Goal: Obtain resource: Download file/media

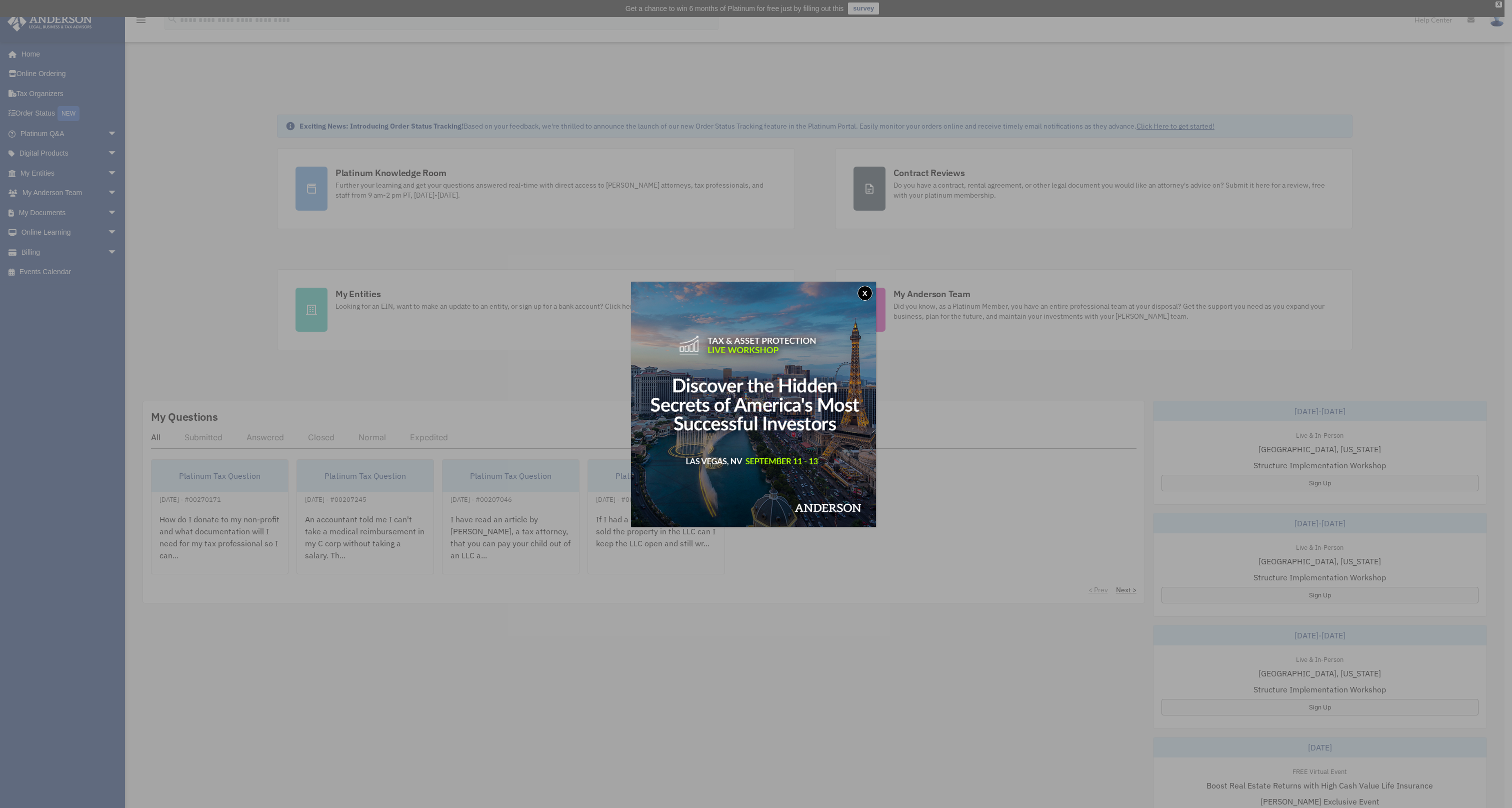
click at [869, 292] on button "x" at bounding box center [864, 293] width 15 height 15
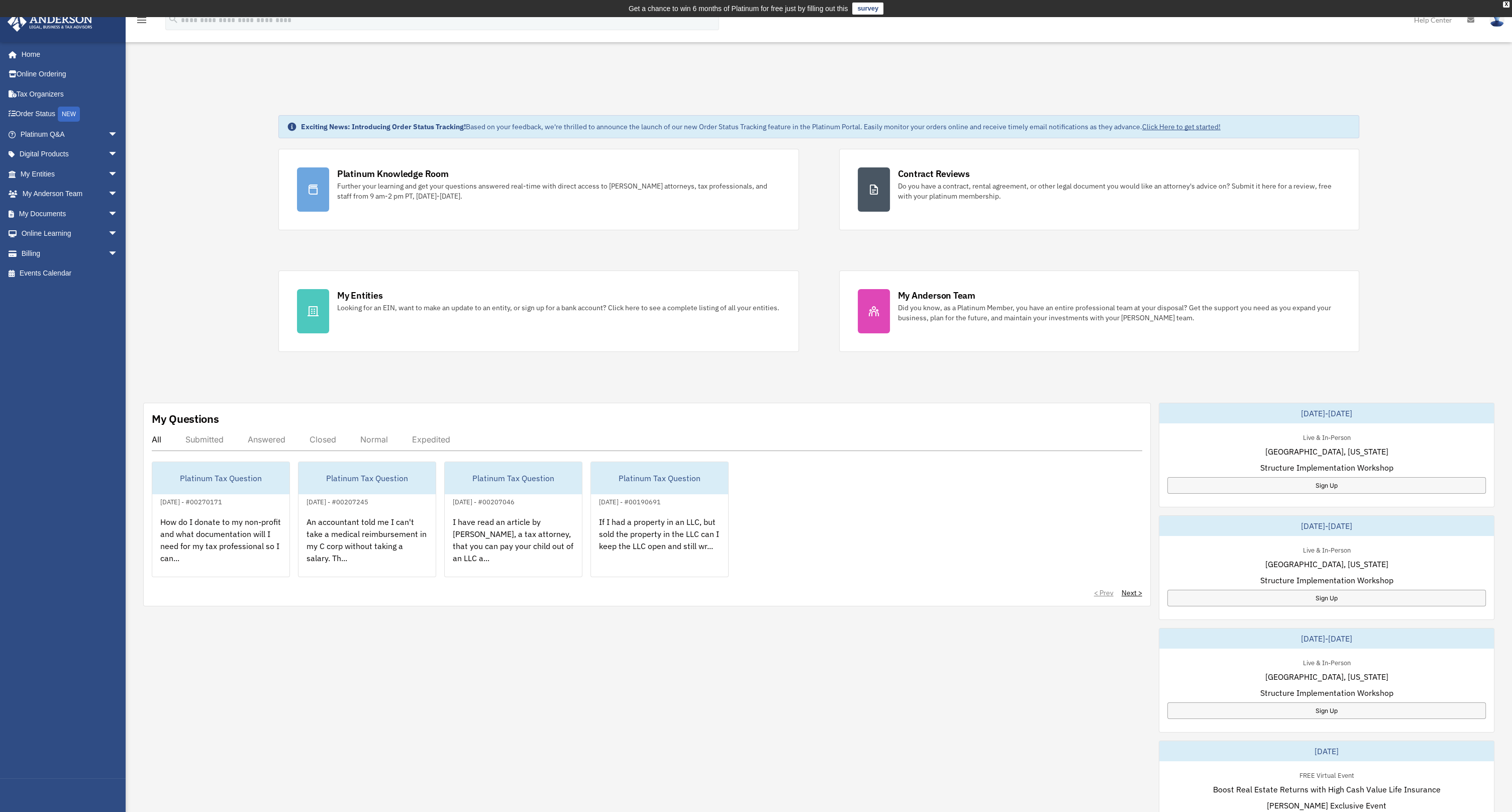
click at [31, 207] on link "My Documents arrow_drop_down" at bounding box center [70, 214] width 126 height 20
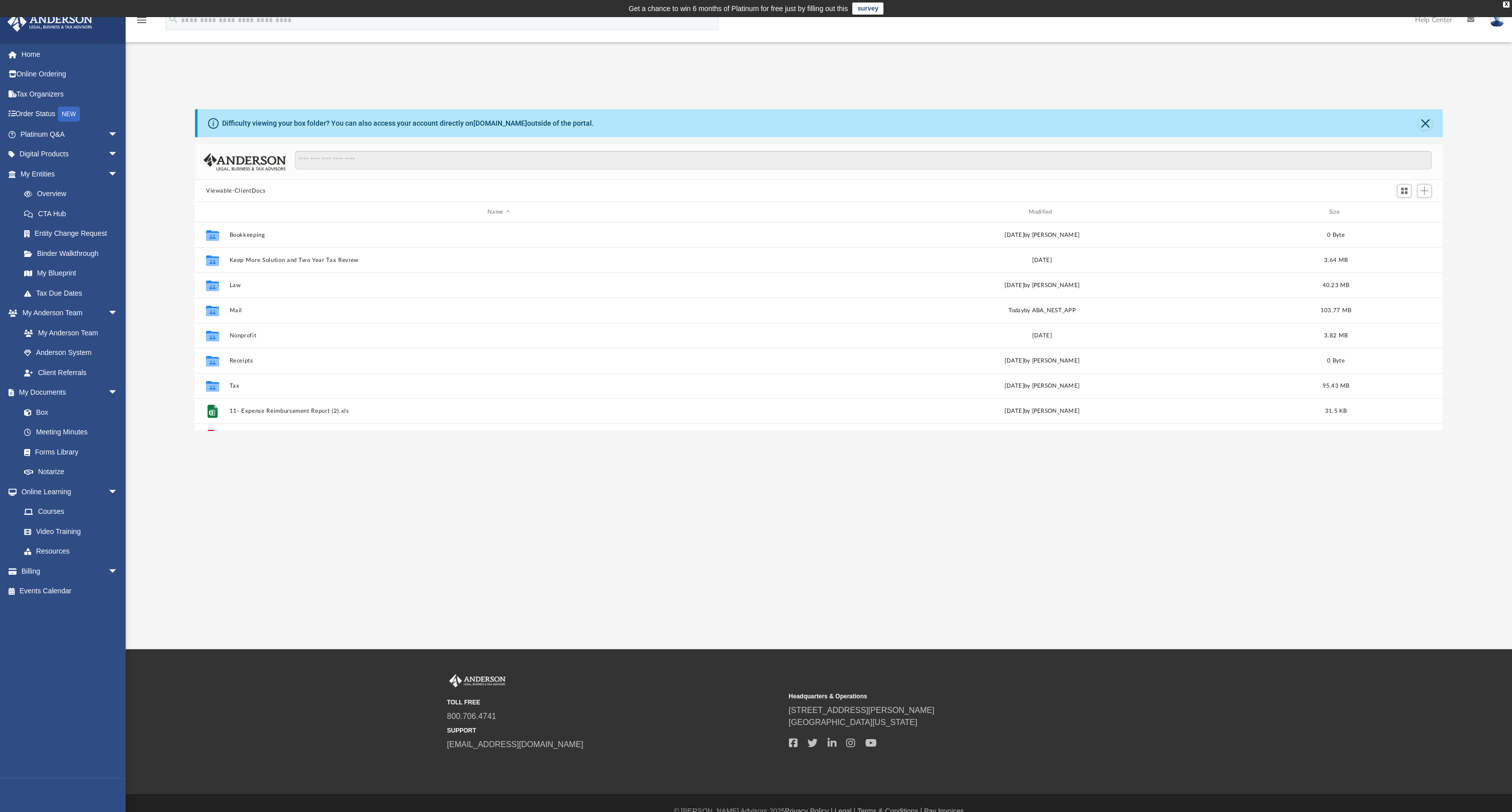
scroll to position [221, 1240]
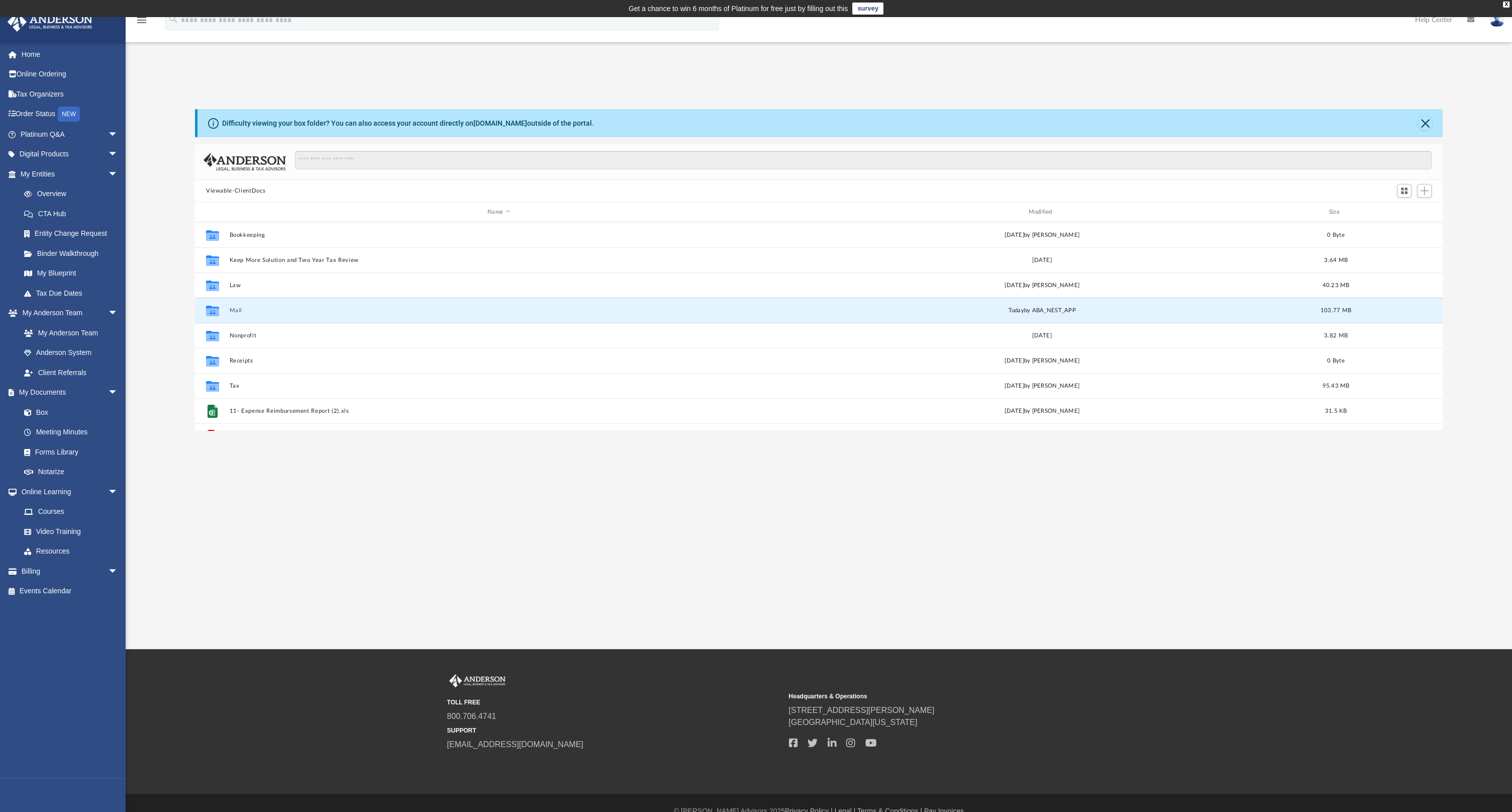
click at [233, 310] on button "Mail" at bounding box center [499, 310] width 539 height 6
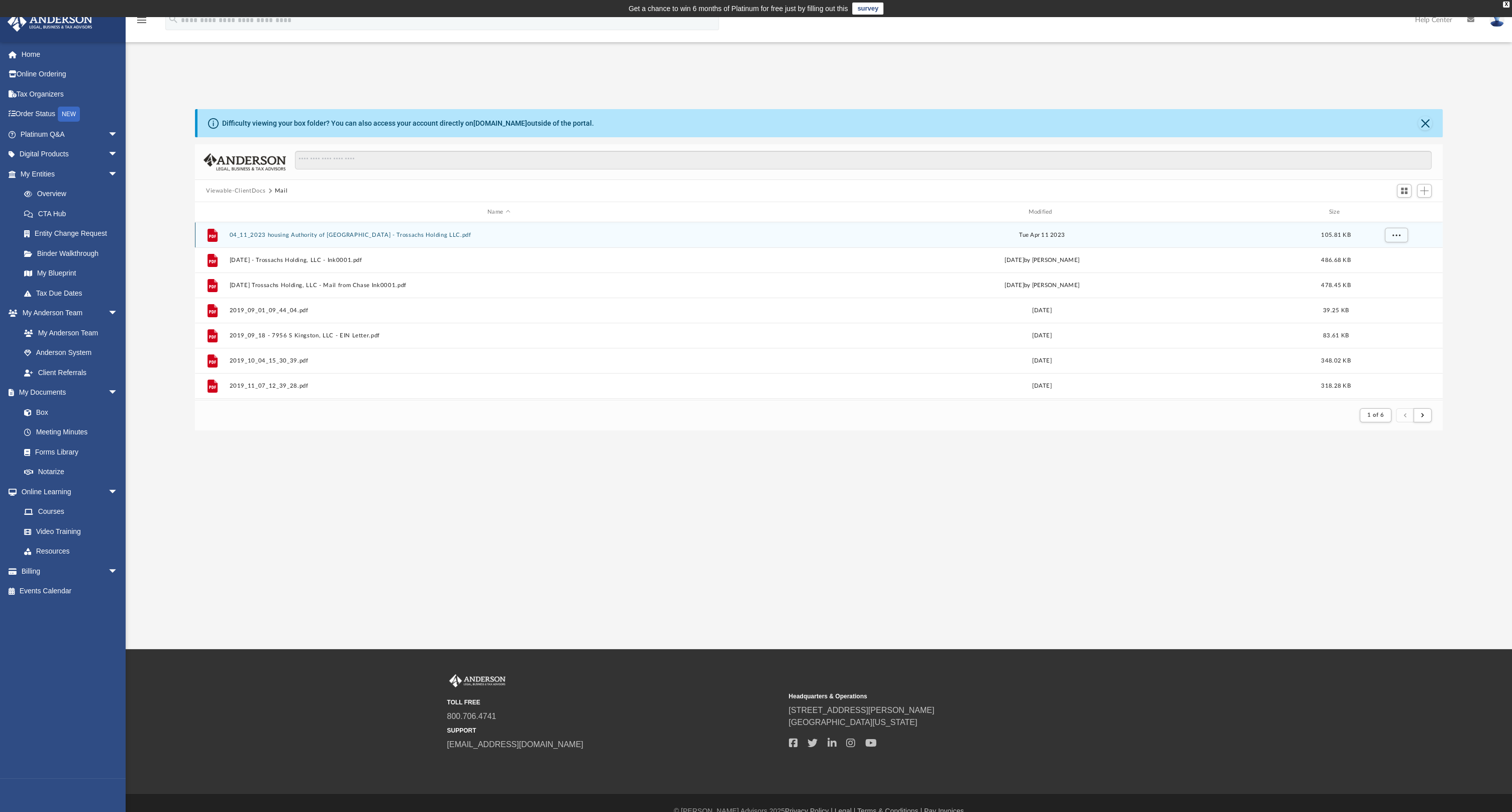
scroll to position [189, 1240]
click at [1038, 209] on div "Modified" at bounding box center [1042, 212] width 539 height 9
click at [1220, 486] on div "App [EMAIL_ADDRESS][DOMAIN_NAME] Sign Out [EMAIL_ADDRESS][DOMAIN_NAME] Home Onl…" at bounding box center [756, 333] width 1512 height 632
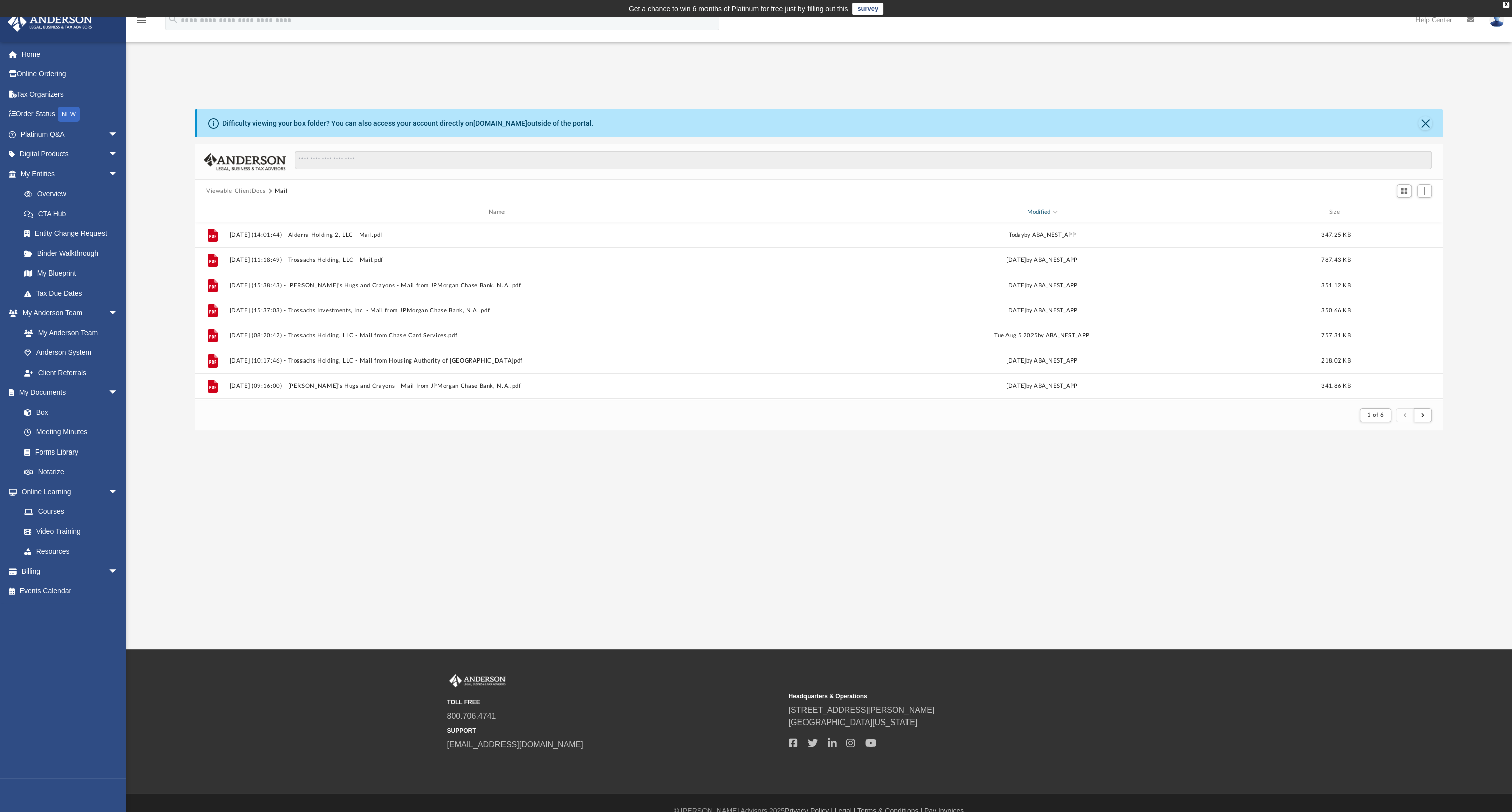
click at [1056, 214] on div "Modified" at bounding box center [1042, 212] width 539 height 9
click at [1046, 209] on div "Modified" at bounding box center [1042, 212] width 539 height 9
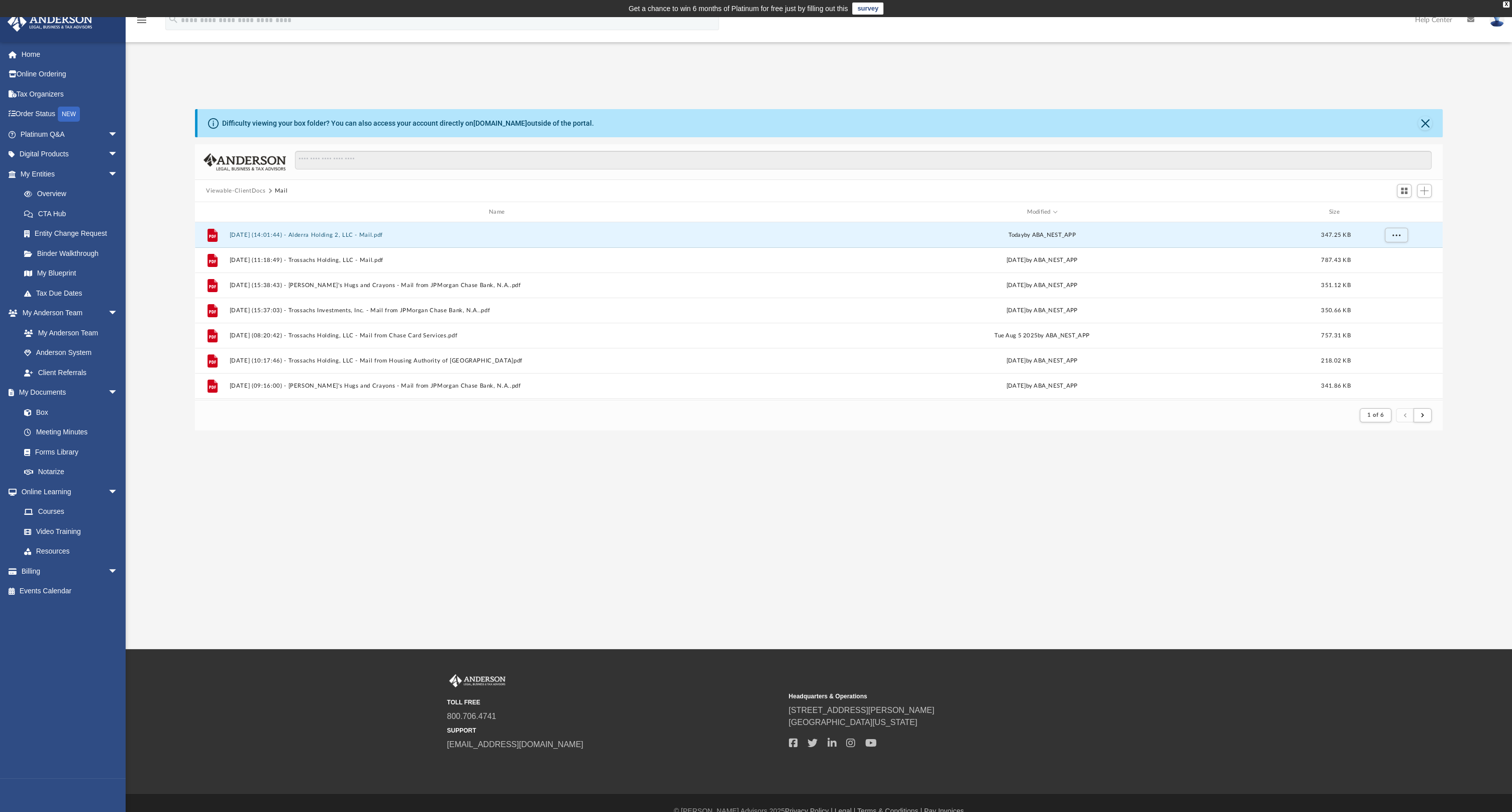
click at [270, 232] on button "[DATE] (14:01:44) - Alderra Holding 2, LLC - Mail.pdf" at bounding box center [499, 234] width 539 height 6
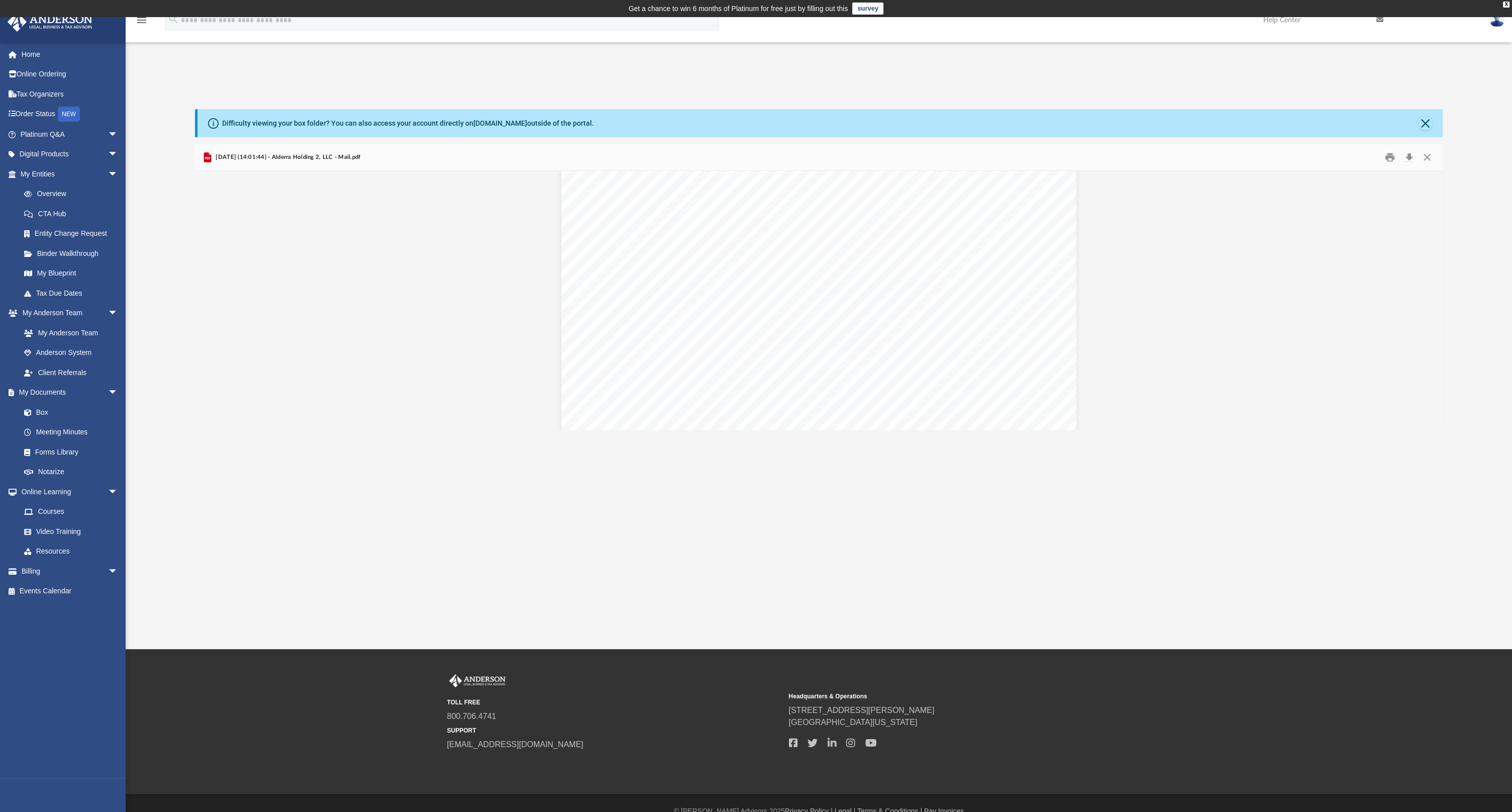
scroll to position [1090, 0]
click at [1428, 161] on button "Close" at bounding box center [1427, 158] width 18 height 16
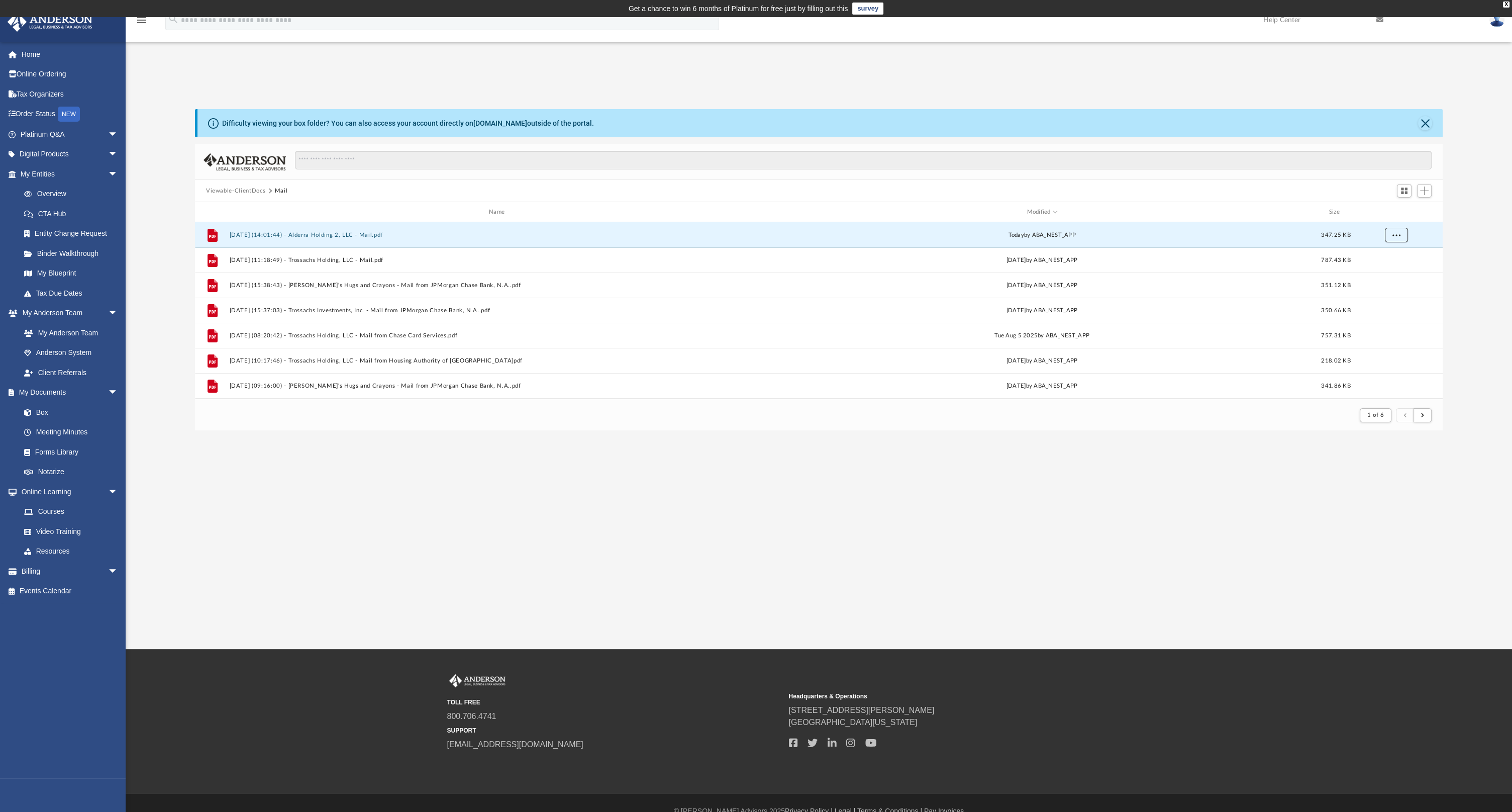
click at [1396, 236] on span "More options" at bounding box center [1396, 234] width 8 height 6
click at [537, 224] on div "File [DATE] (14:01:44) - Alderra Holding 2, LLC - Mail.pdf [DATE] by ABA_NEST_A…" at bounding box center [819, 234] width 1248 height 25
drag, startPoint x: 534, startPoint y: 232, endPoint x: 370, endPoint y: 238, distance: 164.1
click at [370, 238] on div "File [DATE] (14:01:44) - Alderra Holding 2, LLC - Mail.pdf [DATE] by ABA_NEST_A…" at bounding box center [819, 234] width 1248 height 25
click at [1397, 234] on span "More options" at bounding box center [1396, 234] width 8 height 6
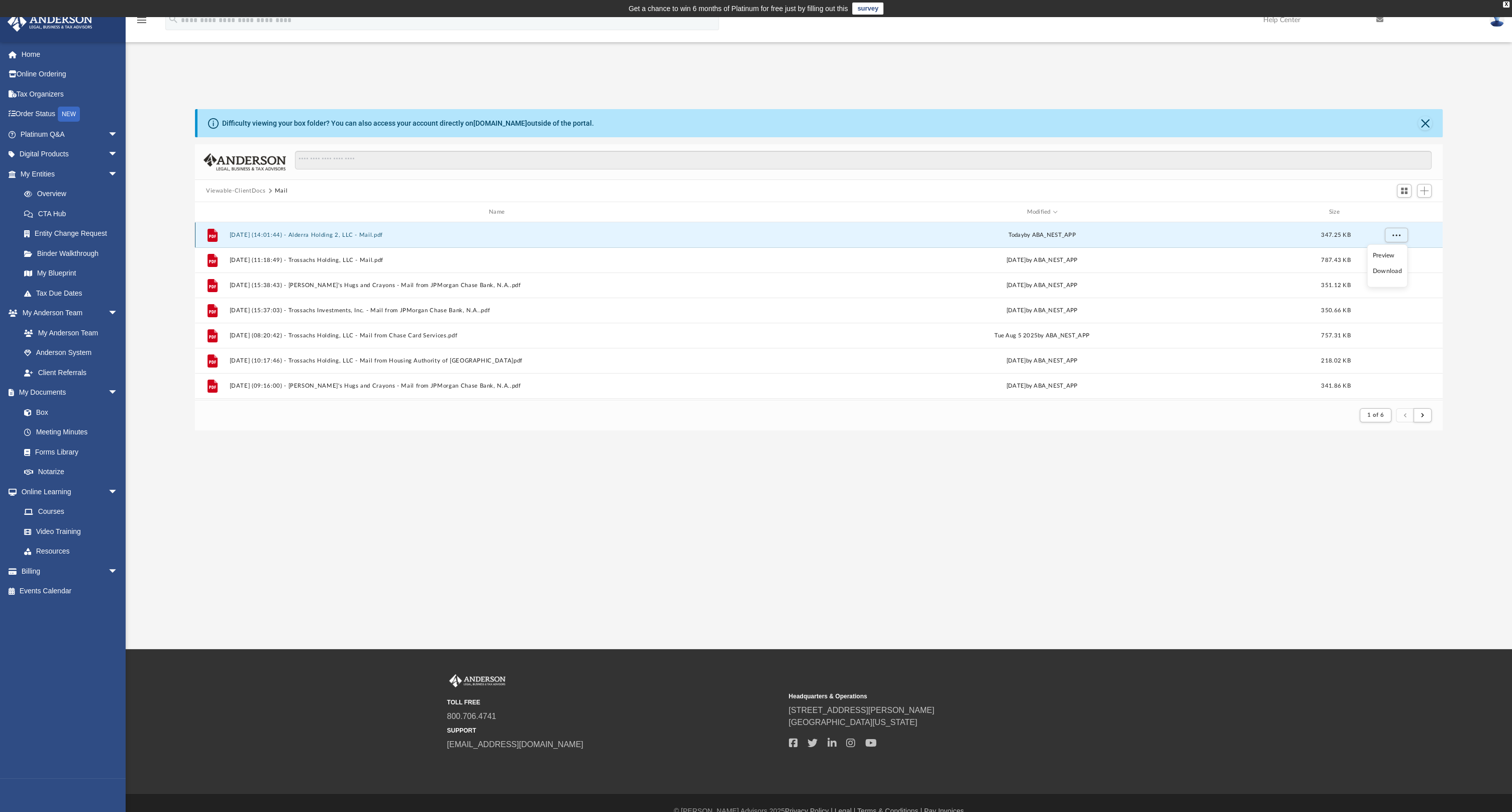
click at [1331, 241] on div "File [DATE] (14:01:44) - Alderra Holding 2, LLC - Mail.pdf [DATE] by ABA_NEST_A…" at bounding box center [819, 234] width 1248 height 25
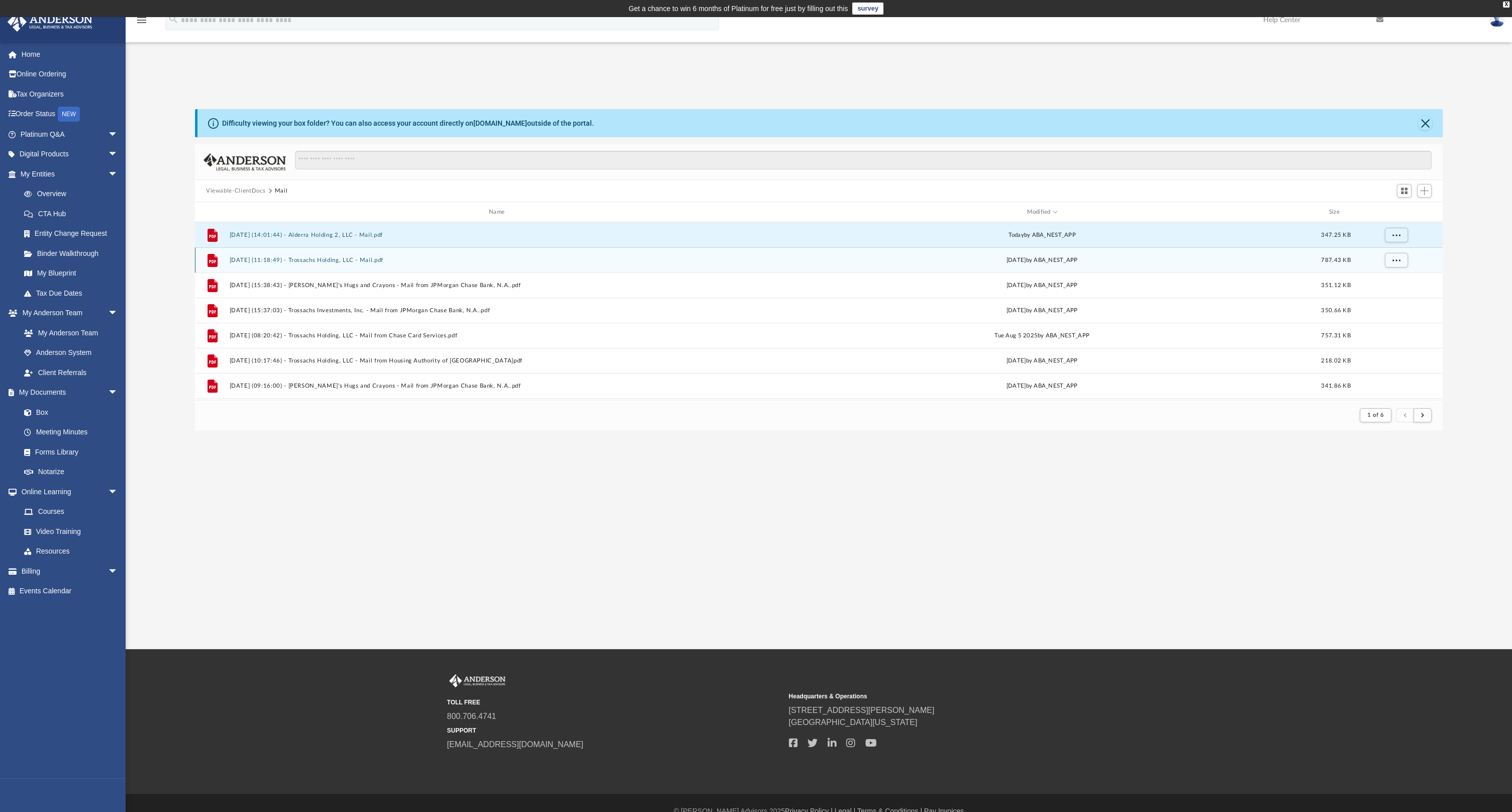
click at [1040, 261] on div "[DATE] by ABA_NEST_APP" at bounding box center [1042, 260] width 539 height 9
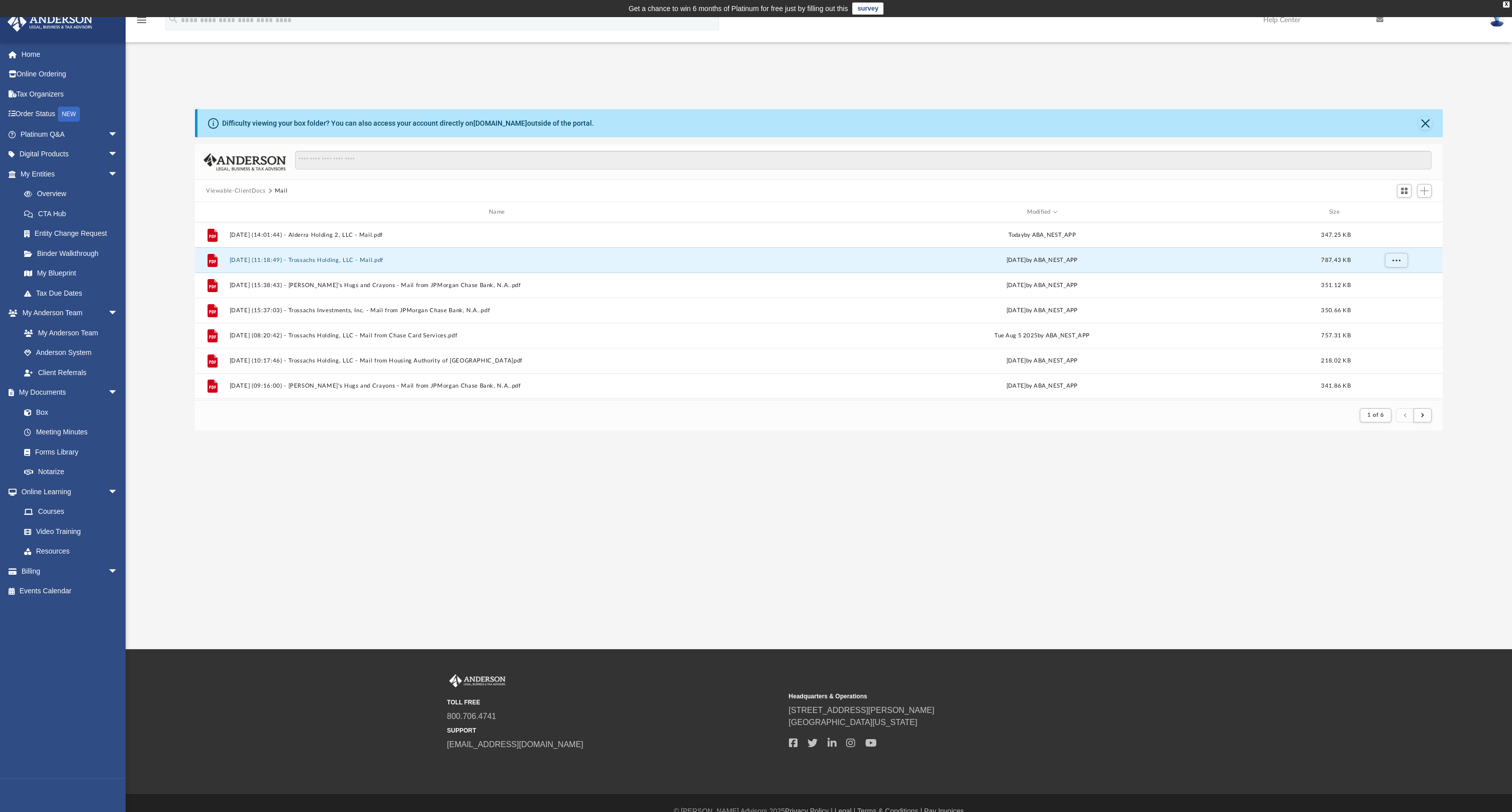
click at [332, 259] on button "[DATE] (11:18:49) - Trossachs Holding, LLC - Mail.pdf" at bounding box center [499, 259] width 539 height 6
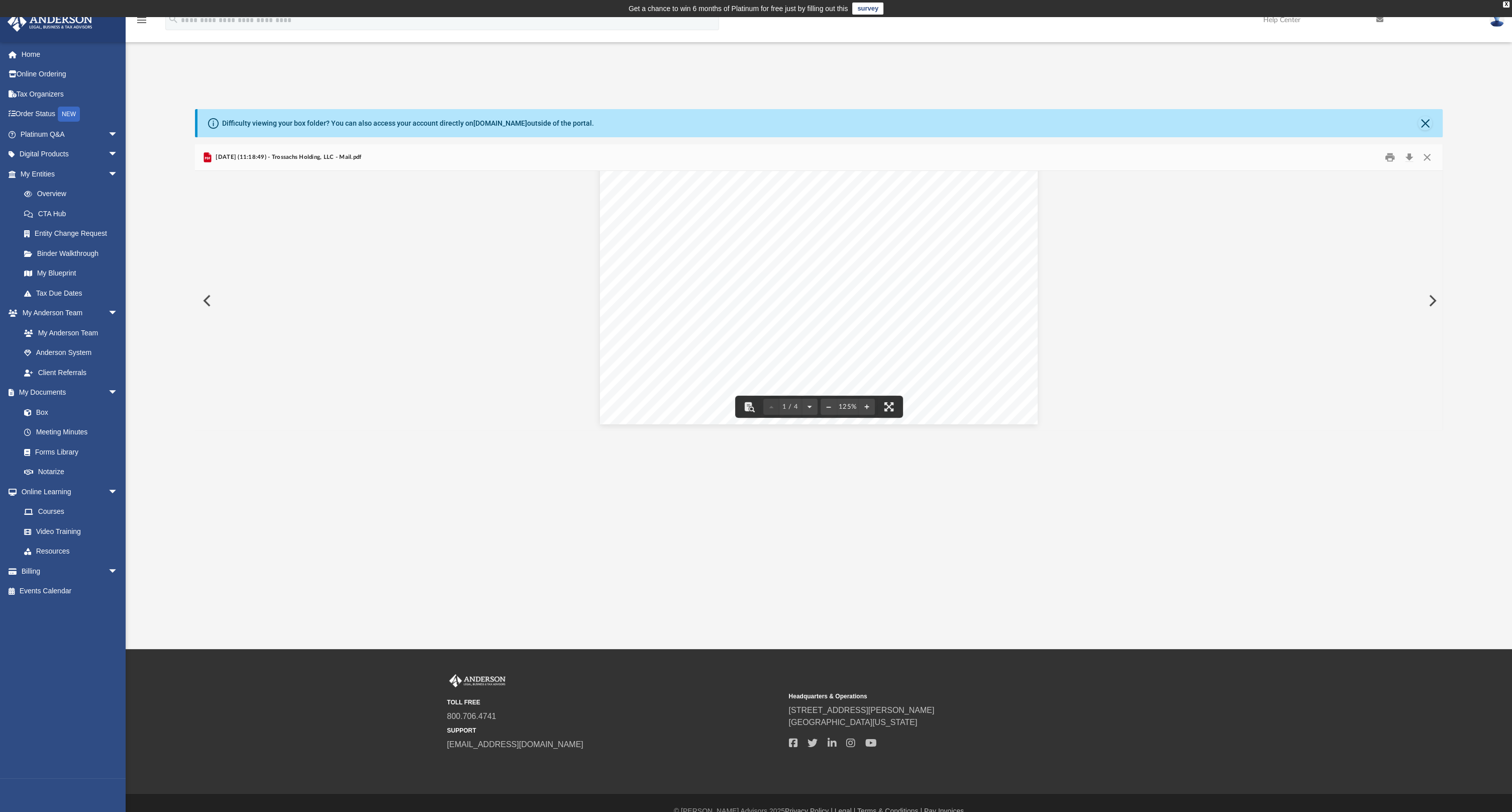
scroll to position [653, 0]
click at [1426, 154] on button "Close" at bounding box center [1427, 158] width 18 height 16
